Goal: Transaction & Acquisition: Purchase product/service

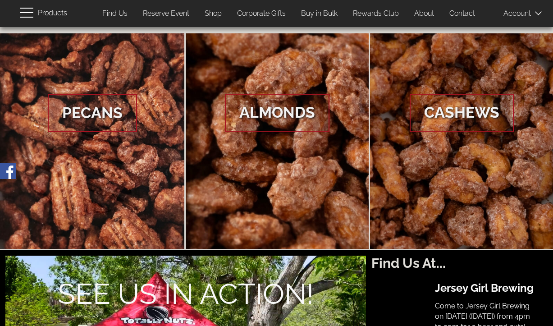
scroll to position [45, 0]
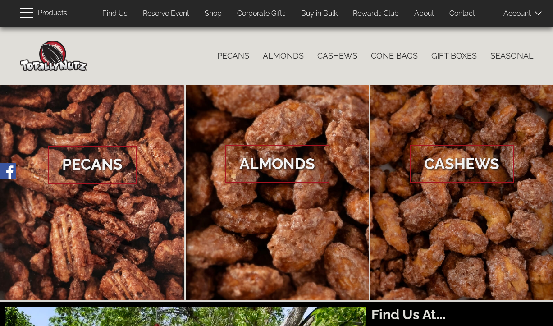
click at [213, 12] on link "Shop" at bounding box center [213, 14] width 31 height 18
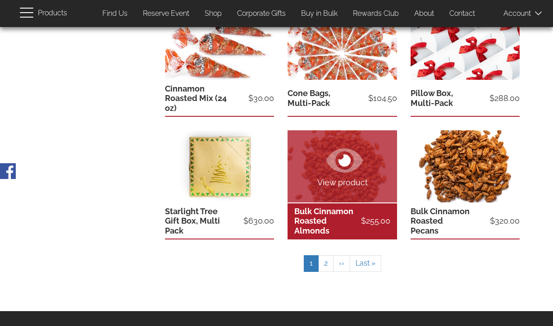
scroll to position [361, 0]
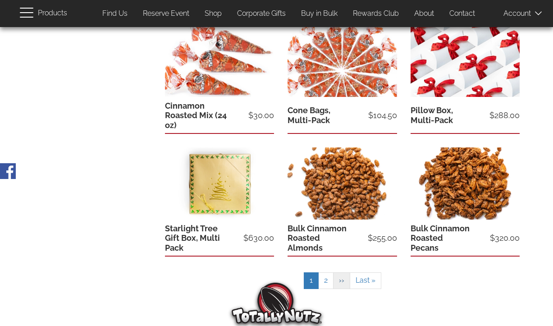
click at [339, 281] on span "››" at bounding box center [341, 280] width 5 height 9
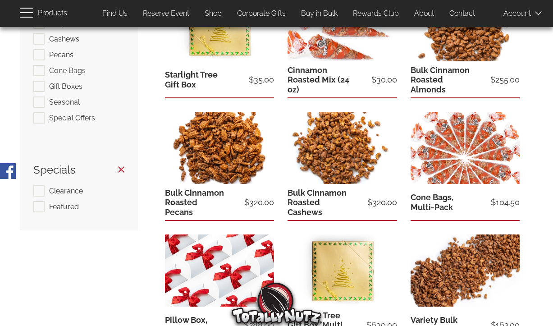
scroll to position [104, 0]
